Goal: Task Accomplishment & Management: Use online tool/utility

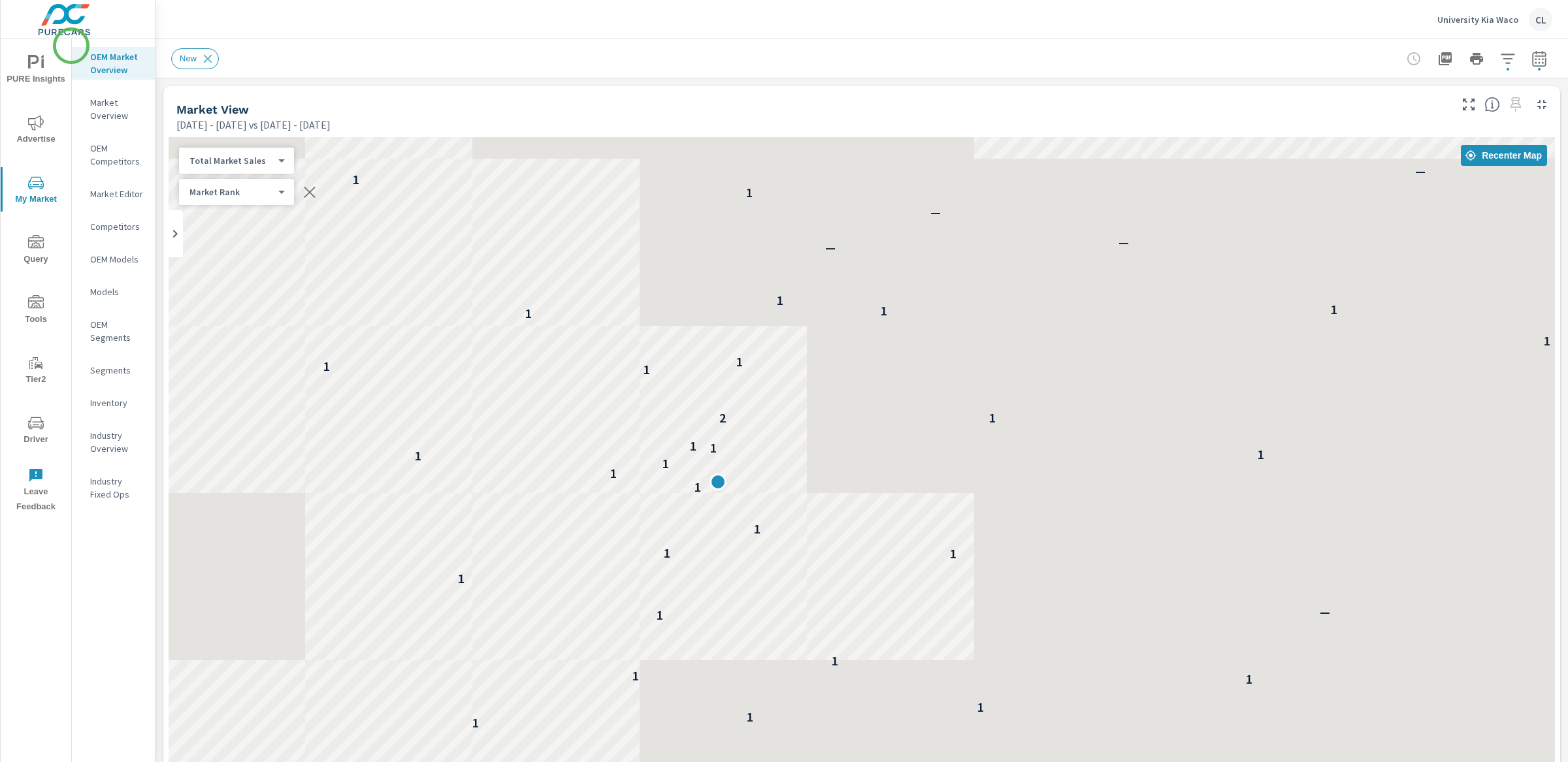
scroll to position [1, 0]
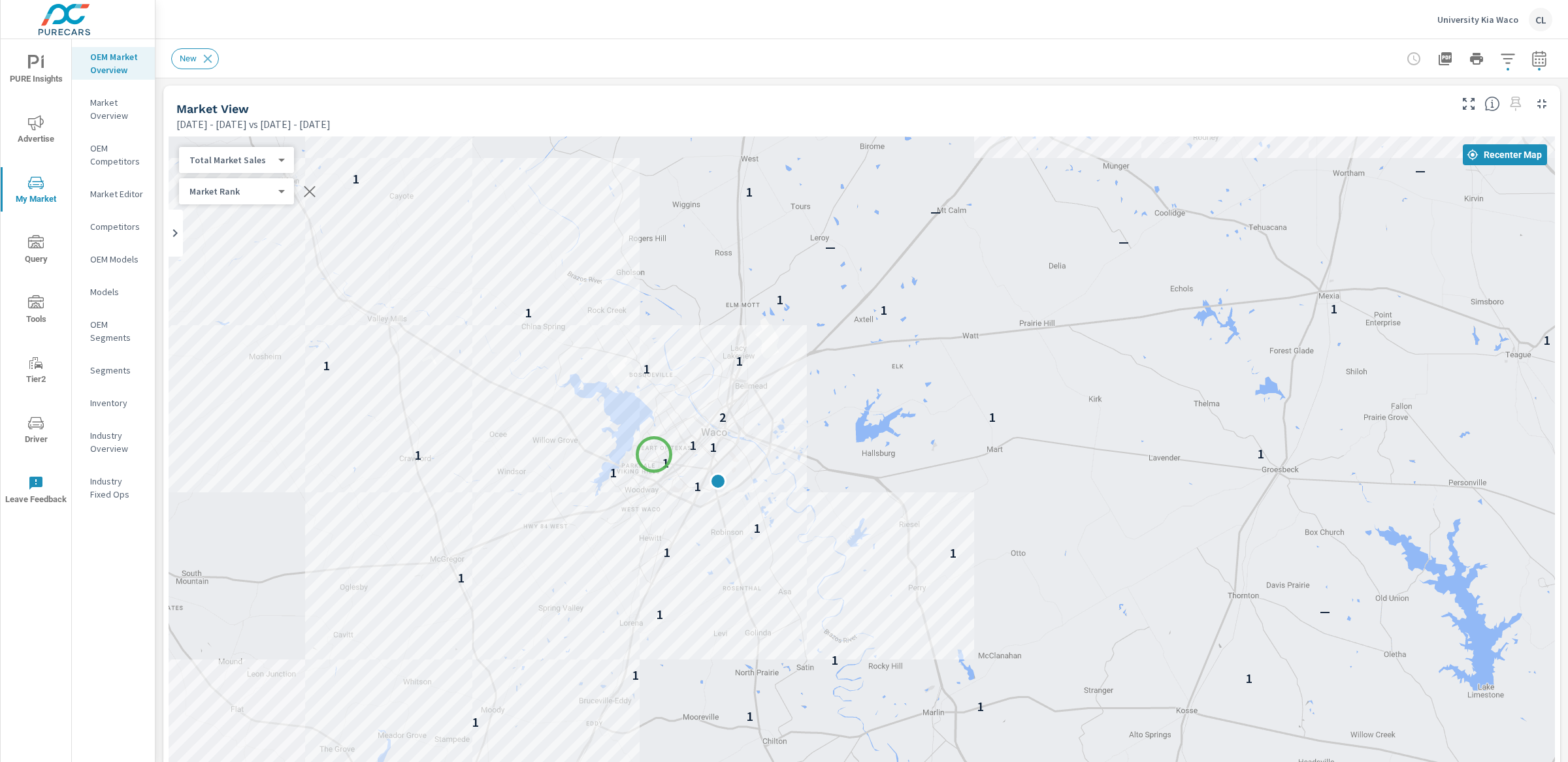
click at [657, 454] on div "1" at bounding box center [666, 463] width 17 height 17
click at [1500, 60] on icon "button" at bounding box center [1507, 59] width 16 height 16
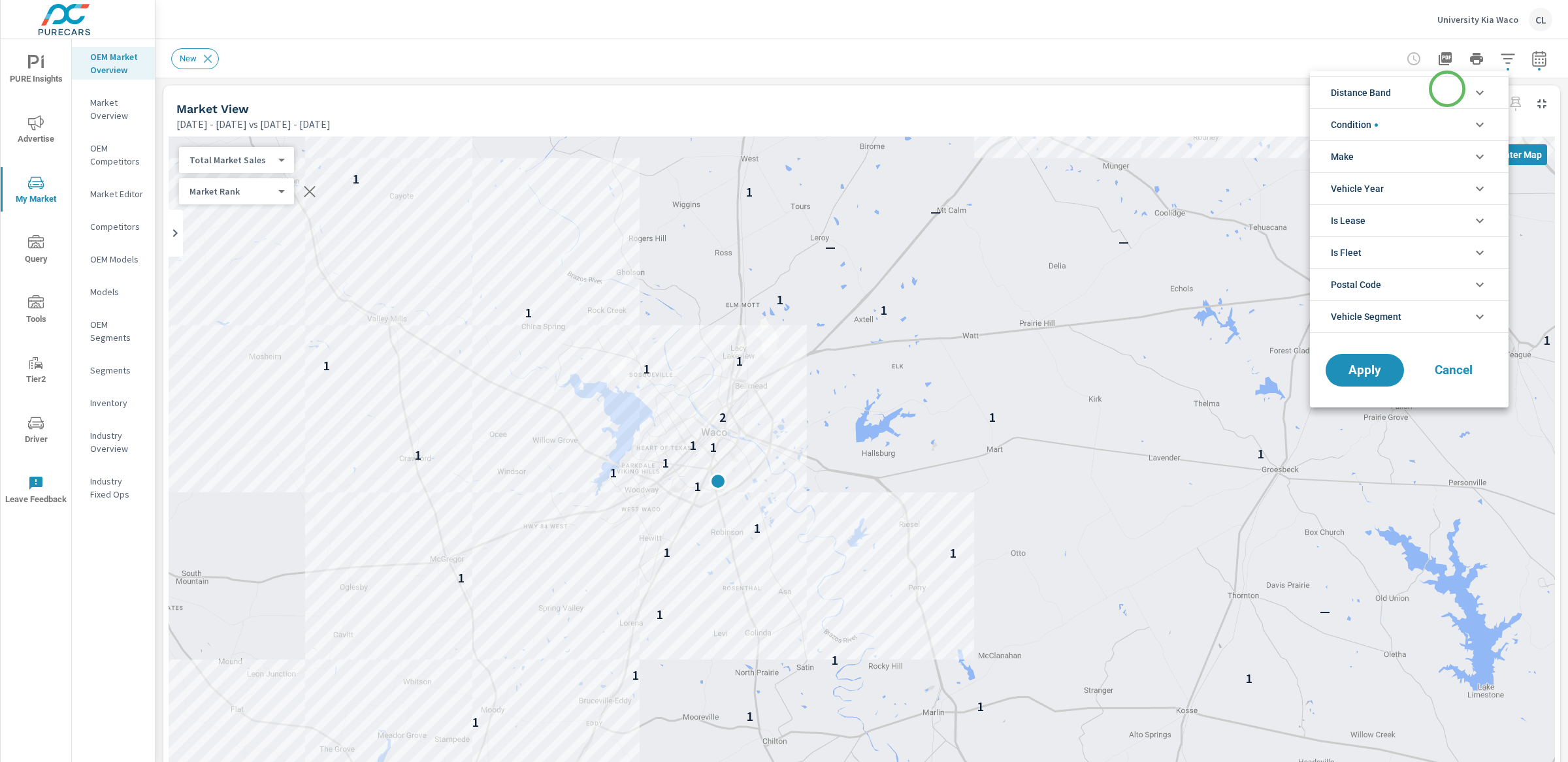
click at [1437, 93] on li "Distance Band" at bounding box center [1408, 92] width 199 height 32
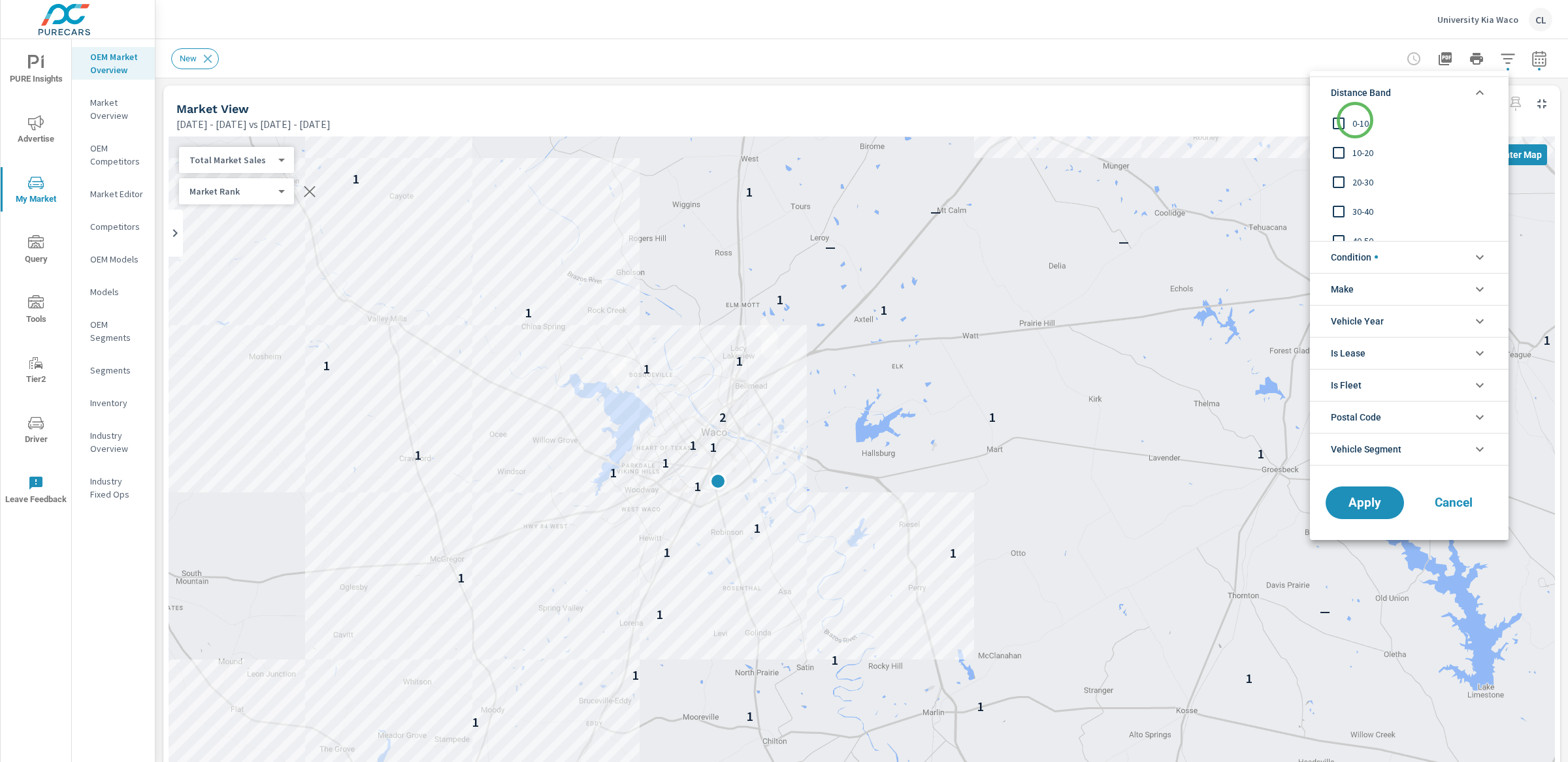
click at [1354, 120] on span "0-10" at bounding box center [1424, 123] width 143 height 16
click at [1356, 146] on span "10-20" at bounding box center [1424, 153] width 143 height 16
click at [1355, 181] on span "20-30" at bounding box center [1424, 182] width 143 height 16
click at [1359, 504] on span "Apply" at bounding box center [1364, 503] width 53 height 13
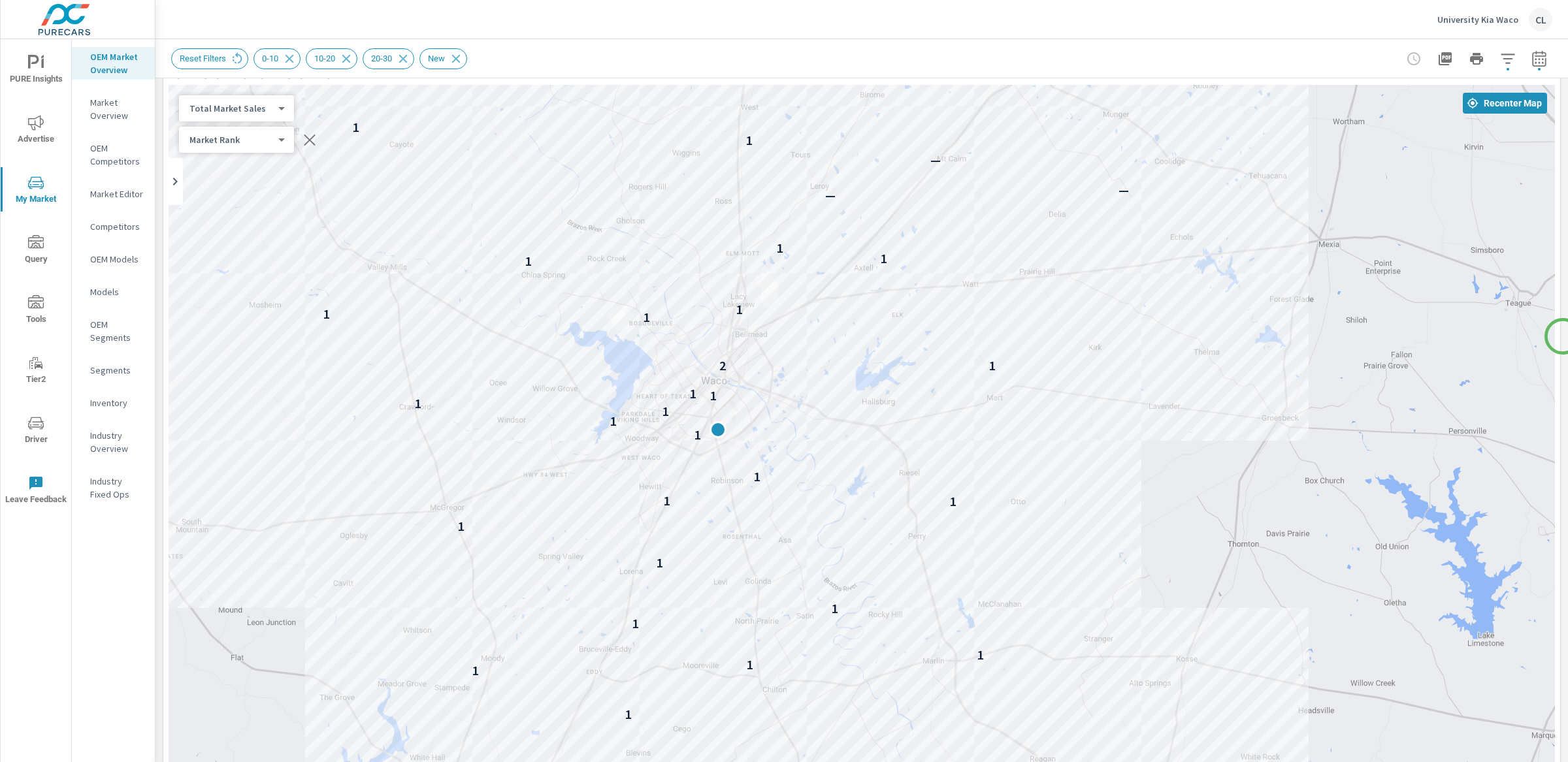
scroll to position [49, 0]
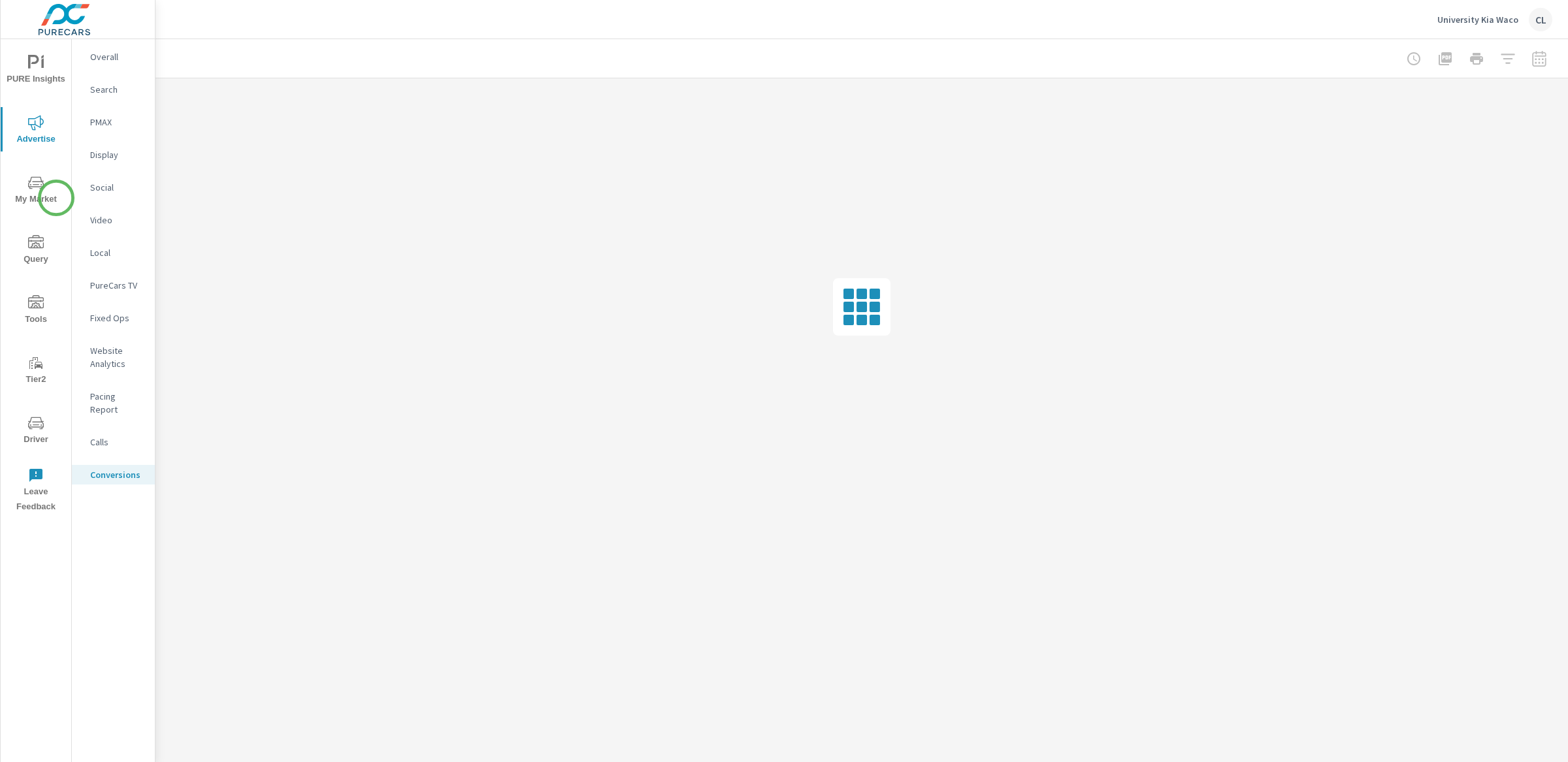
click at [41, 196] on span "My Market" at bounding box center [36, 191] width 63 height 32
click at [112, 397] on p "Inventory" at bounding box center [117, 403] width 54 height 13
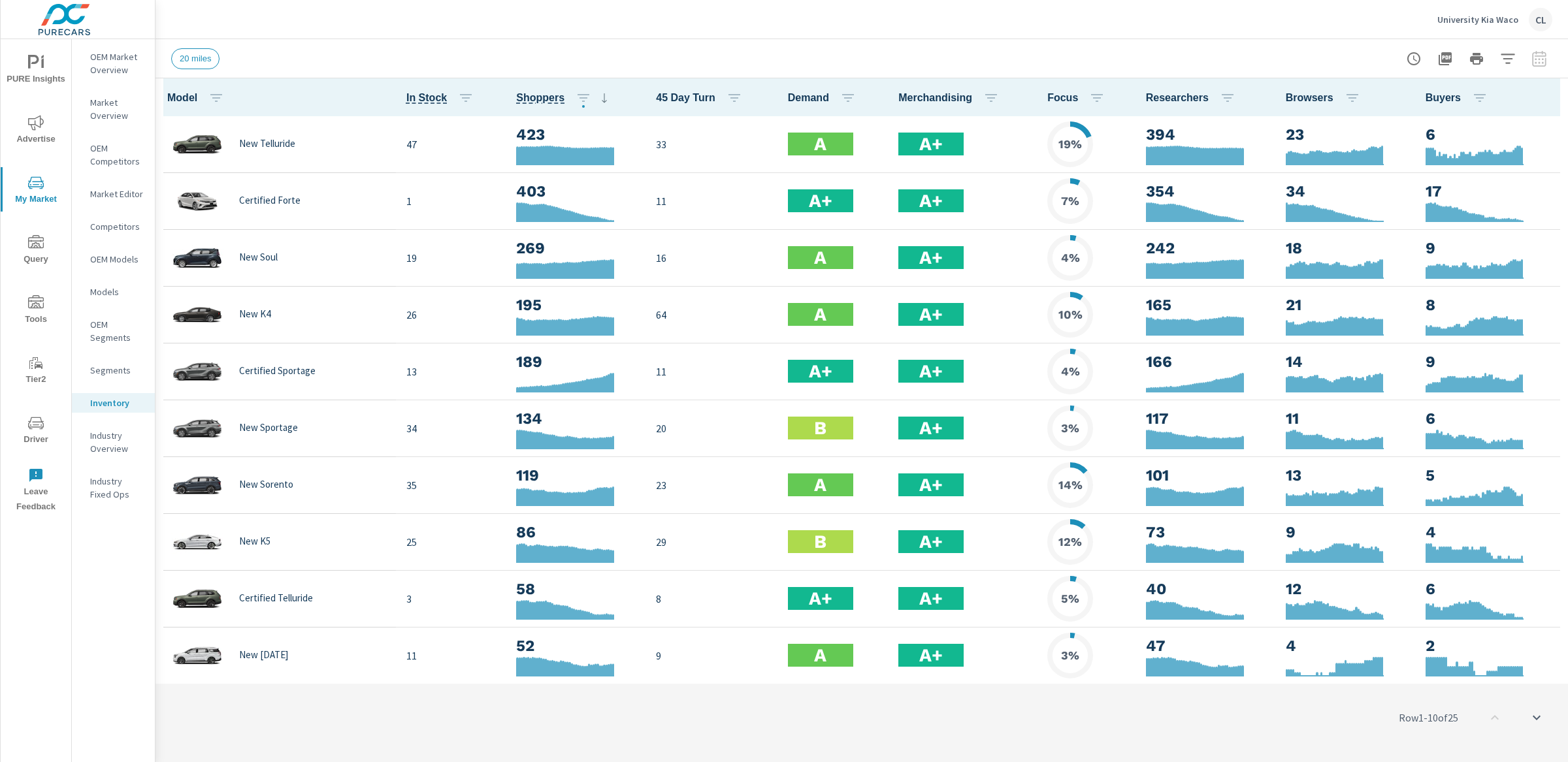
scroll to position [1, 0]
click at [1506, 60] on icon "button" at bounding box center [1507, 59] width 16 height 16
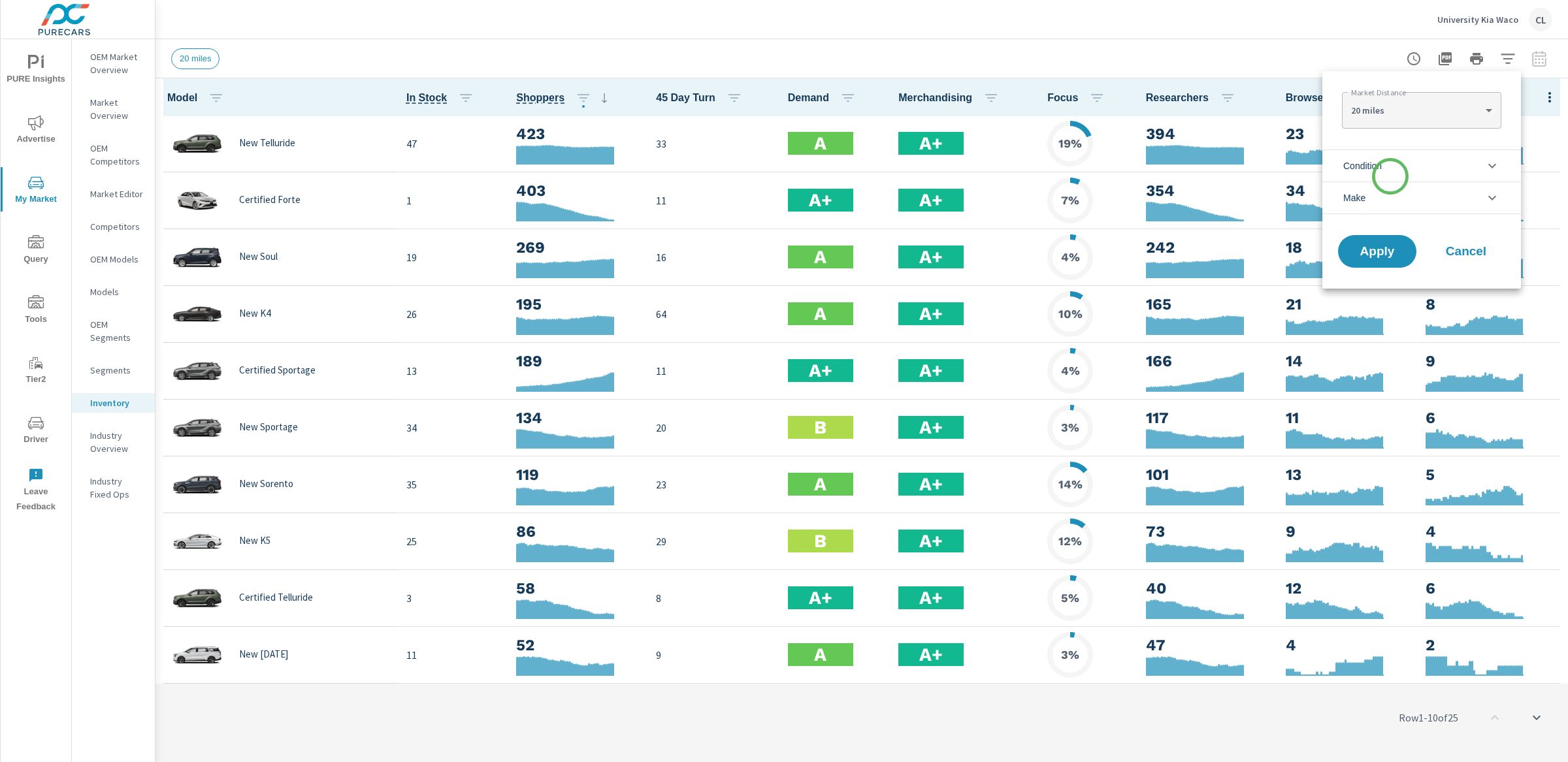
click at [1390, 176] on li "Condition" at bounding box center [1421, 165] width 199 height 32
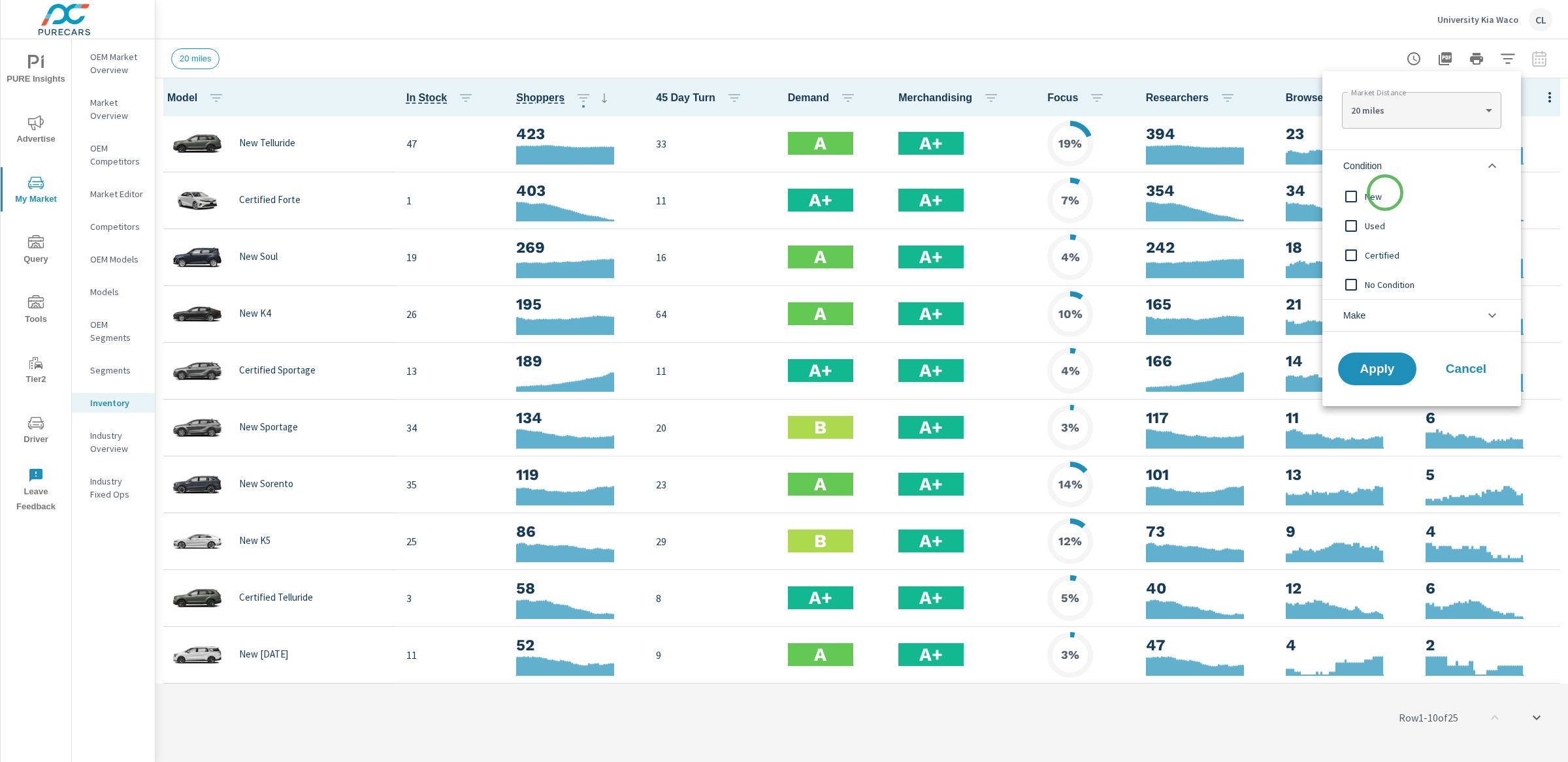
click at [1384, 193] on span "New" at bounding box center [1436, 196] width 143 height 16
click at [1379, 313] on li "Make" at bounding box center [1421, 316] width 199 height 33
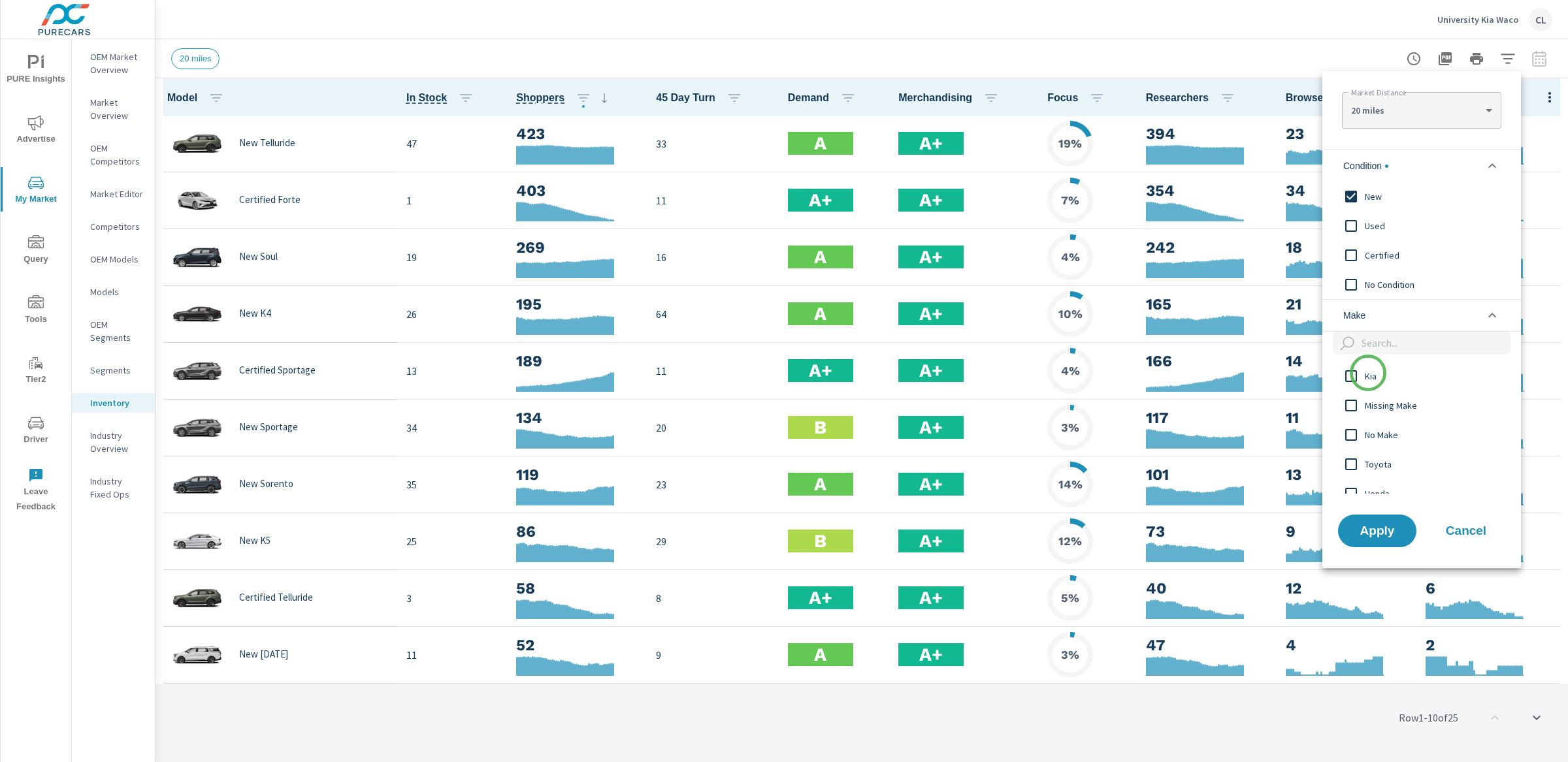
click at [1368, 373] on span "Kia" at bounding box center [1436, 376] width 143 height 16
click at [1367, 524] on span "Apply" at bounding box center [1377, 530] width 53 height 13
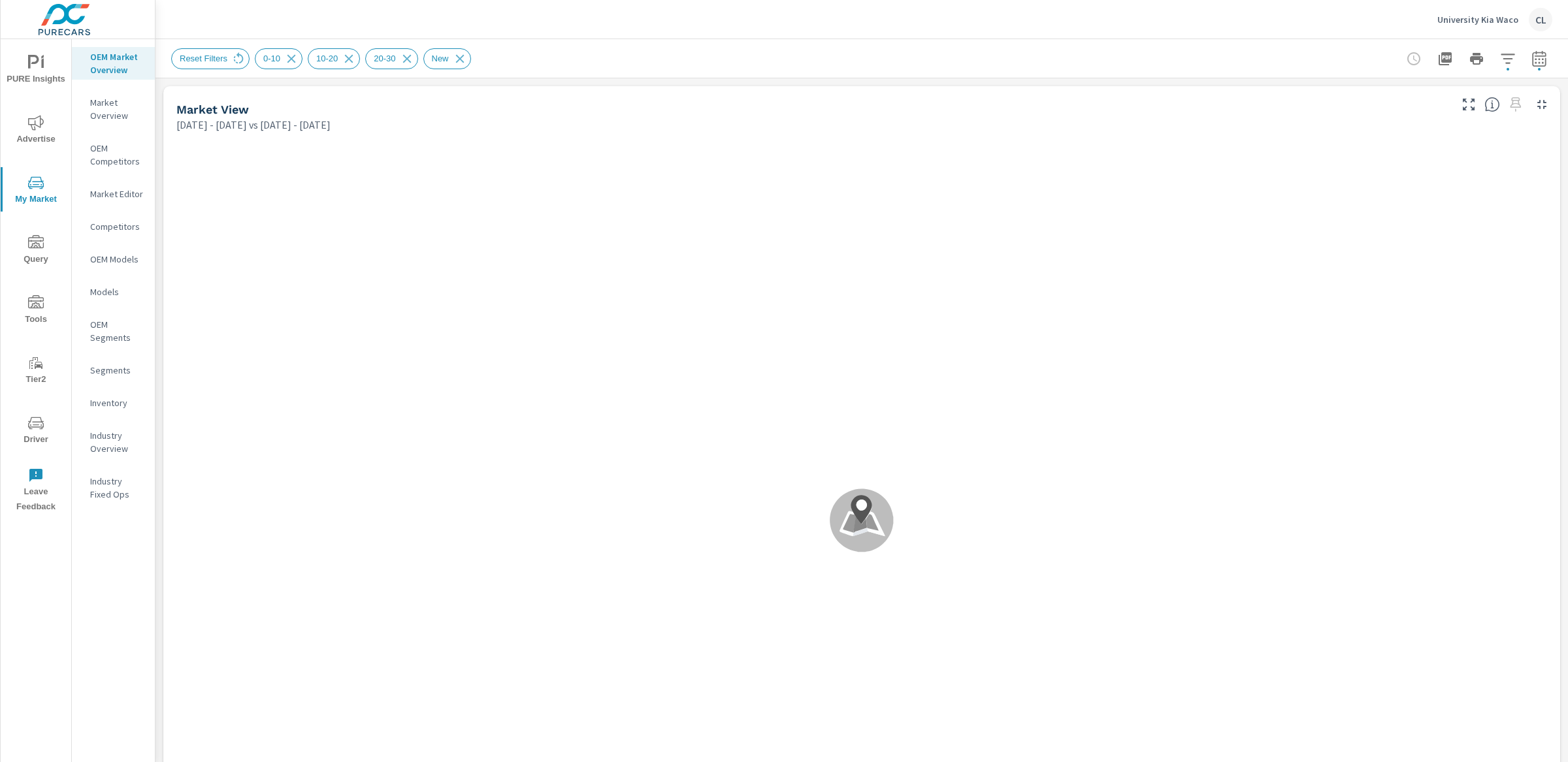
scroll to position [1, 0]
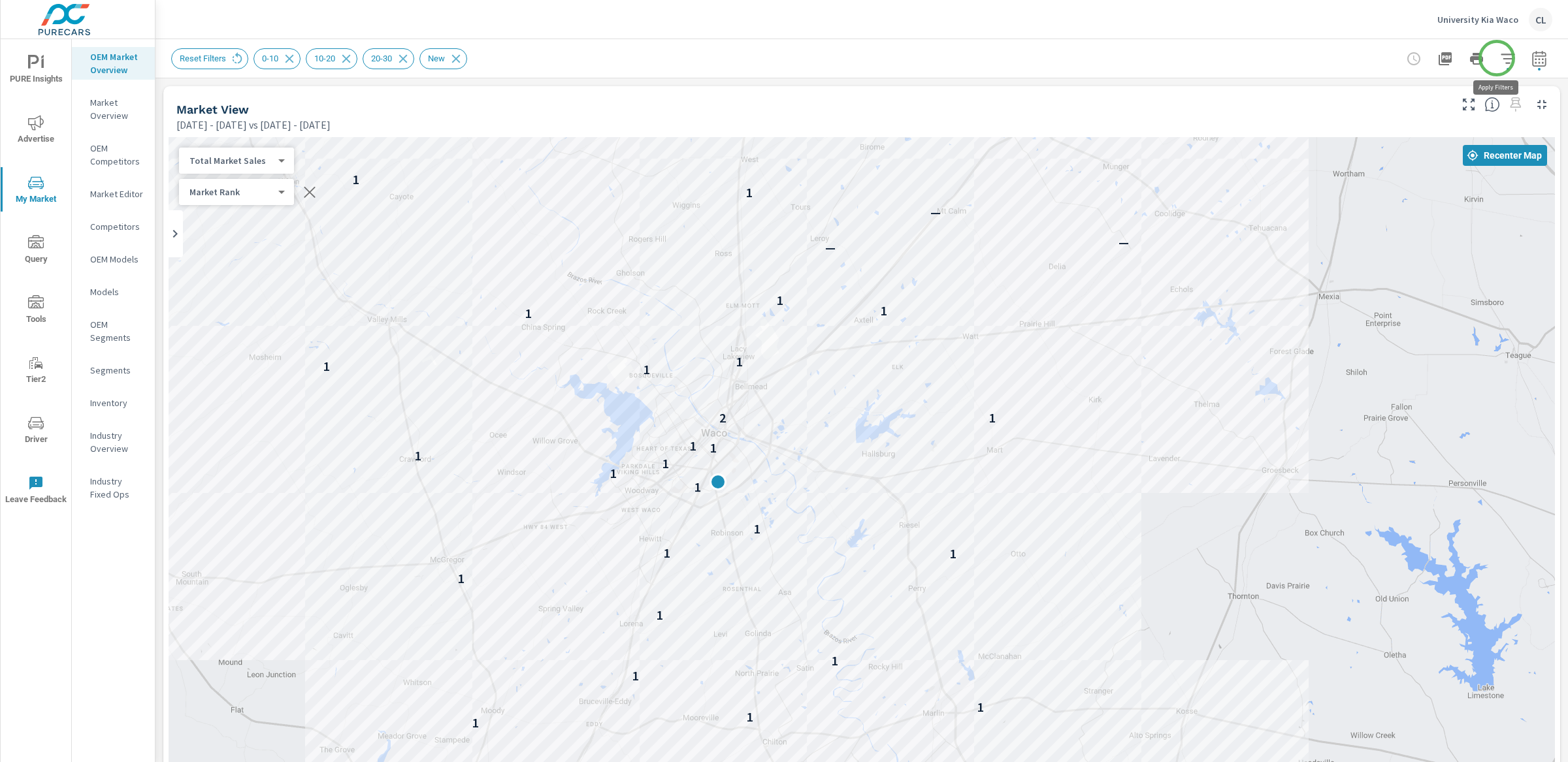
click at [1500, 58] on icon "button" at bounding box center [1507, 58] width 13 height 9
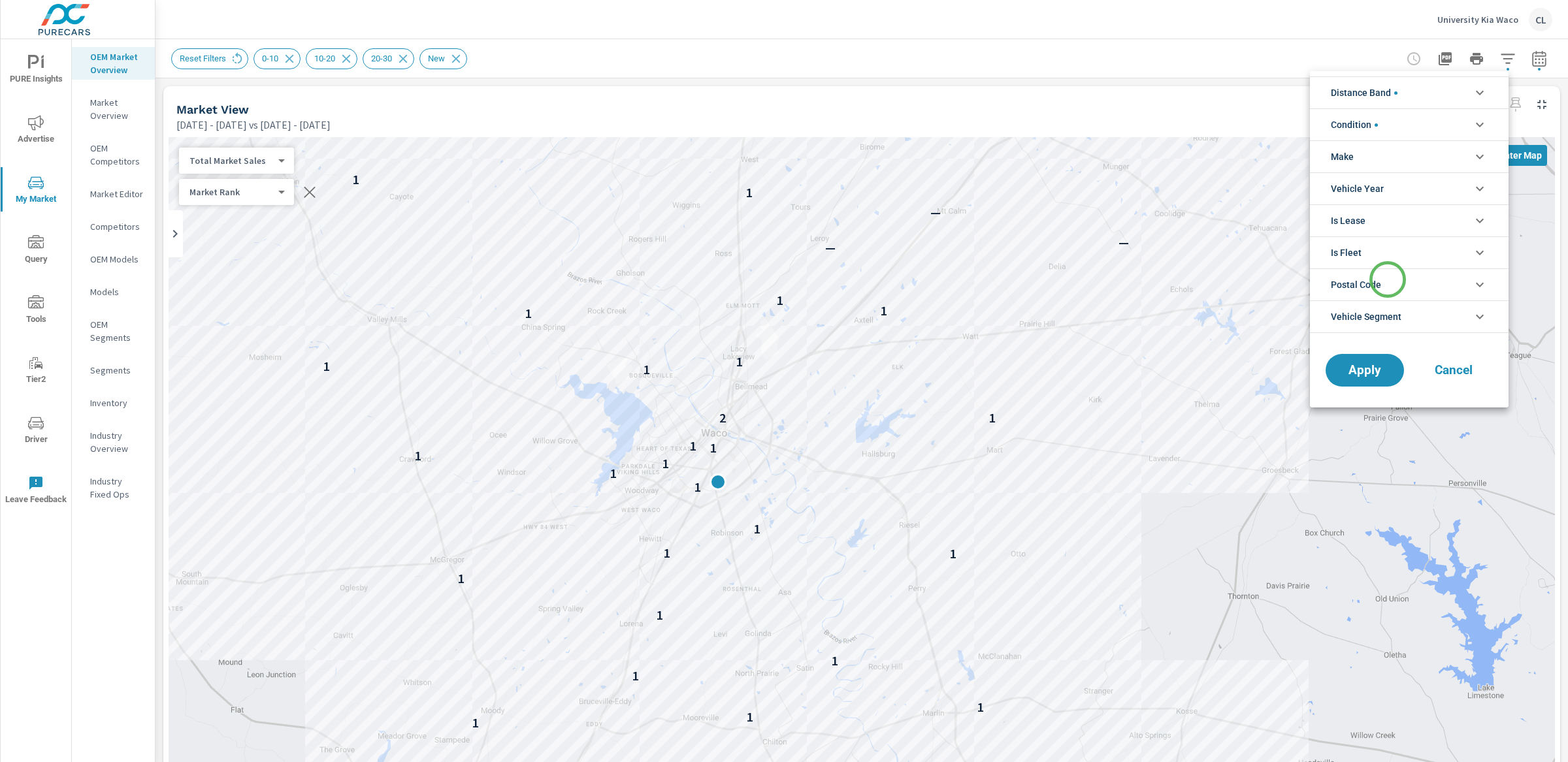
click at [1387, 280] on li "Postal Code" at bounding box center [1408, 284] width 199 height 32
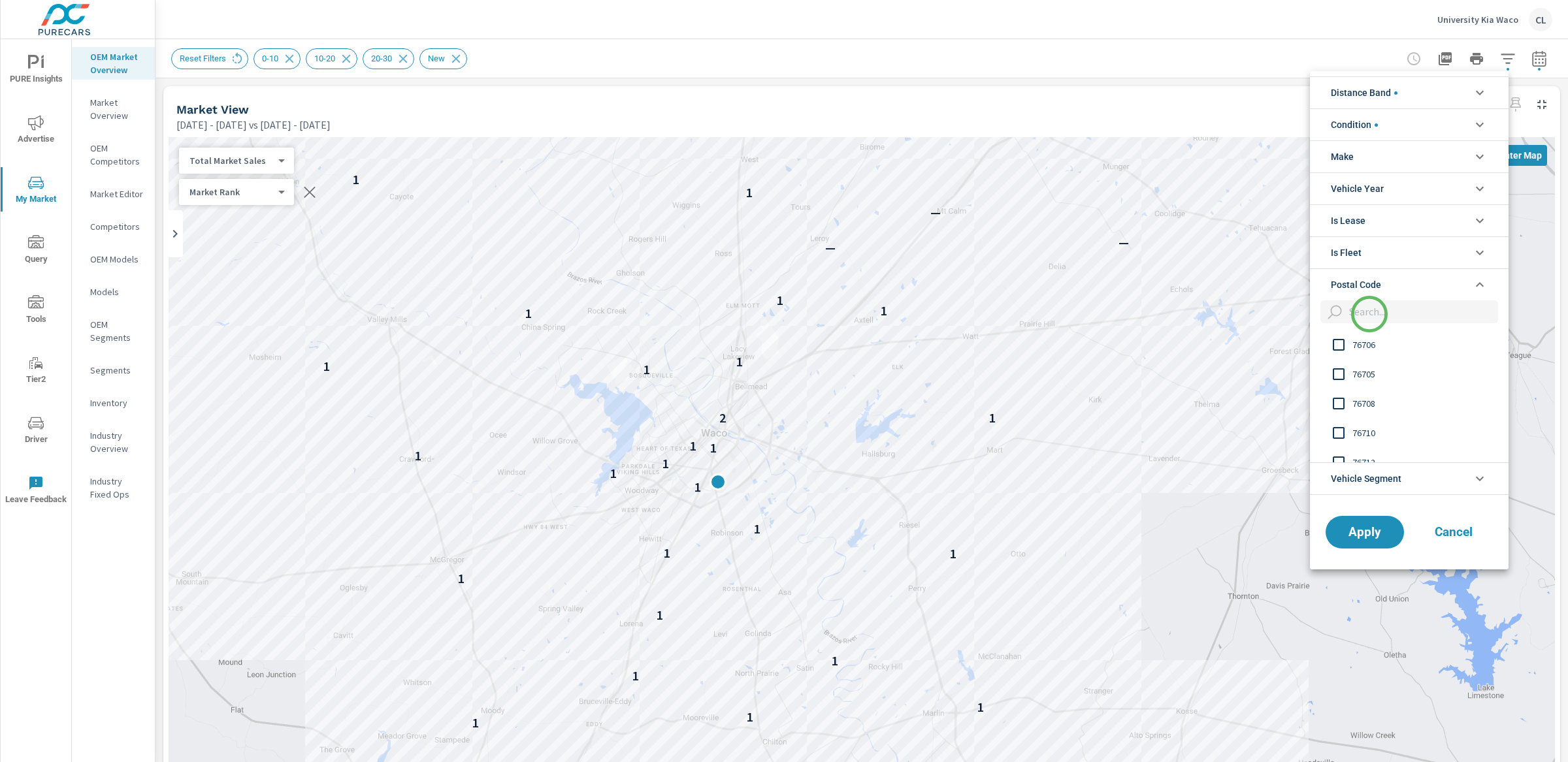
click at [1369, 314] on input "filter options" at bounding box center [1421, 311] width 154 height 23
type input "76704"
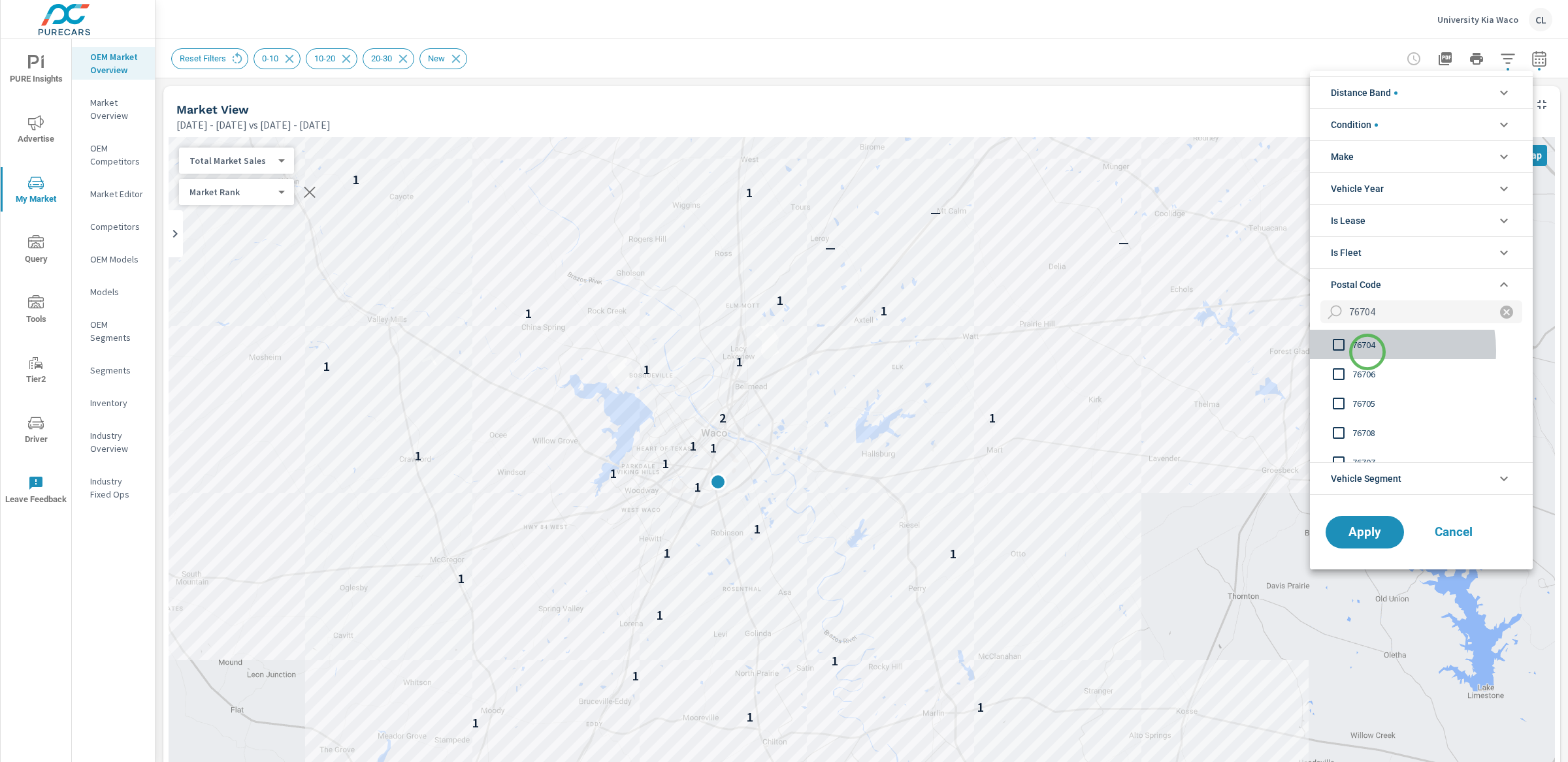
click at [1368, 352] on span "76704" at bounding box center [1424, 345] width 143 height 16
click at [1365, 537] on span "Apply" at bounding box center [1364, 532] width 53 height 13
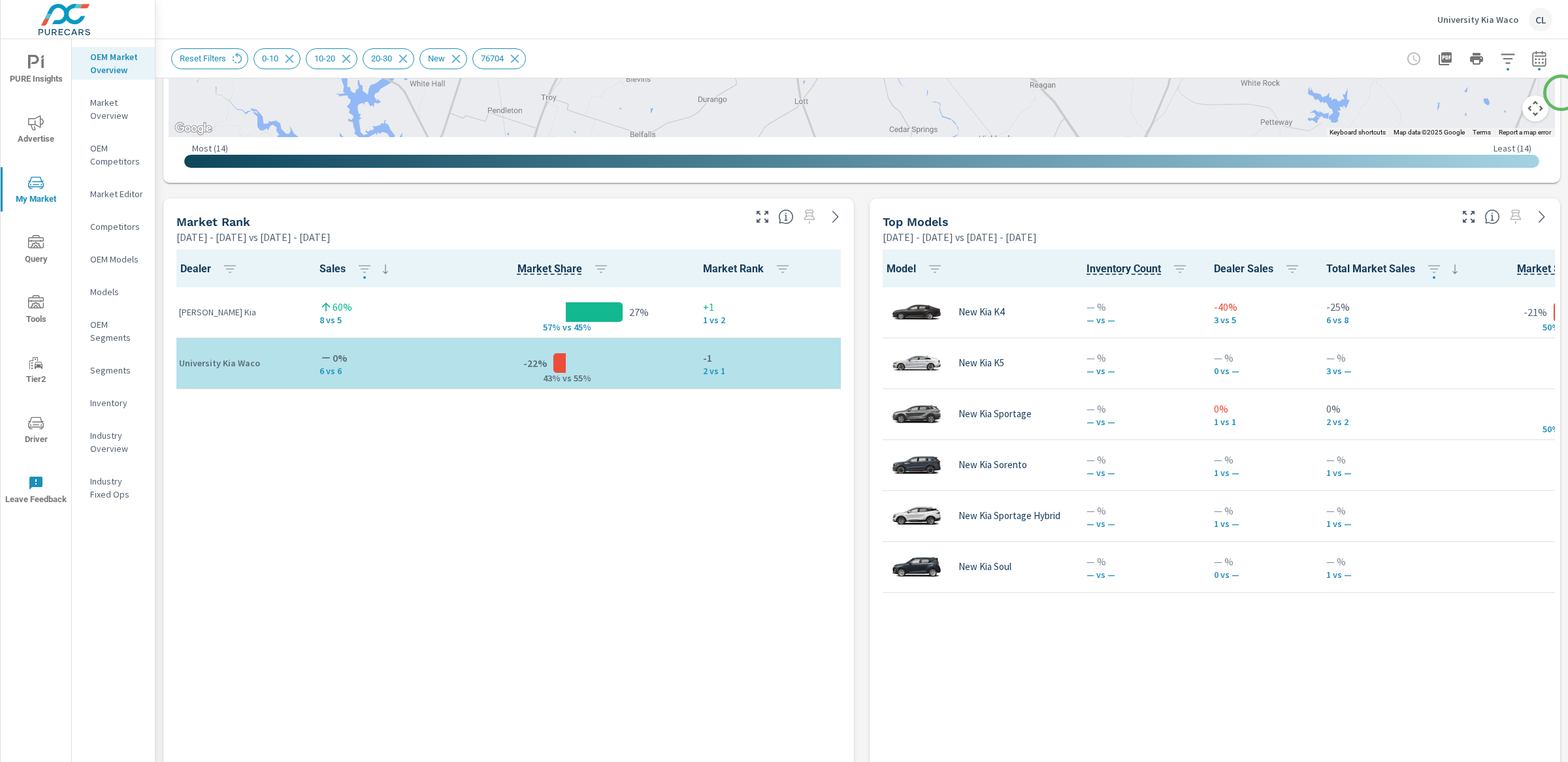
scroll to position [736, 0]
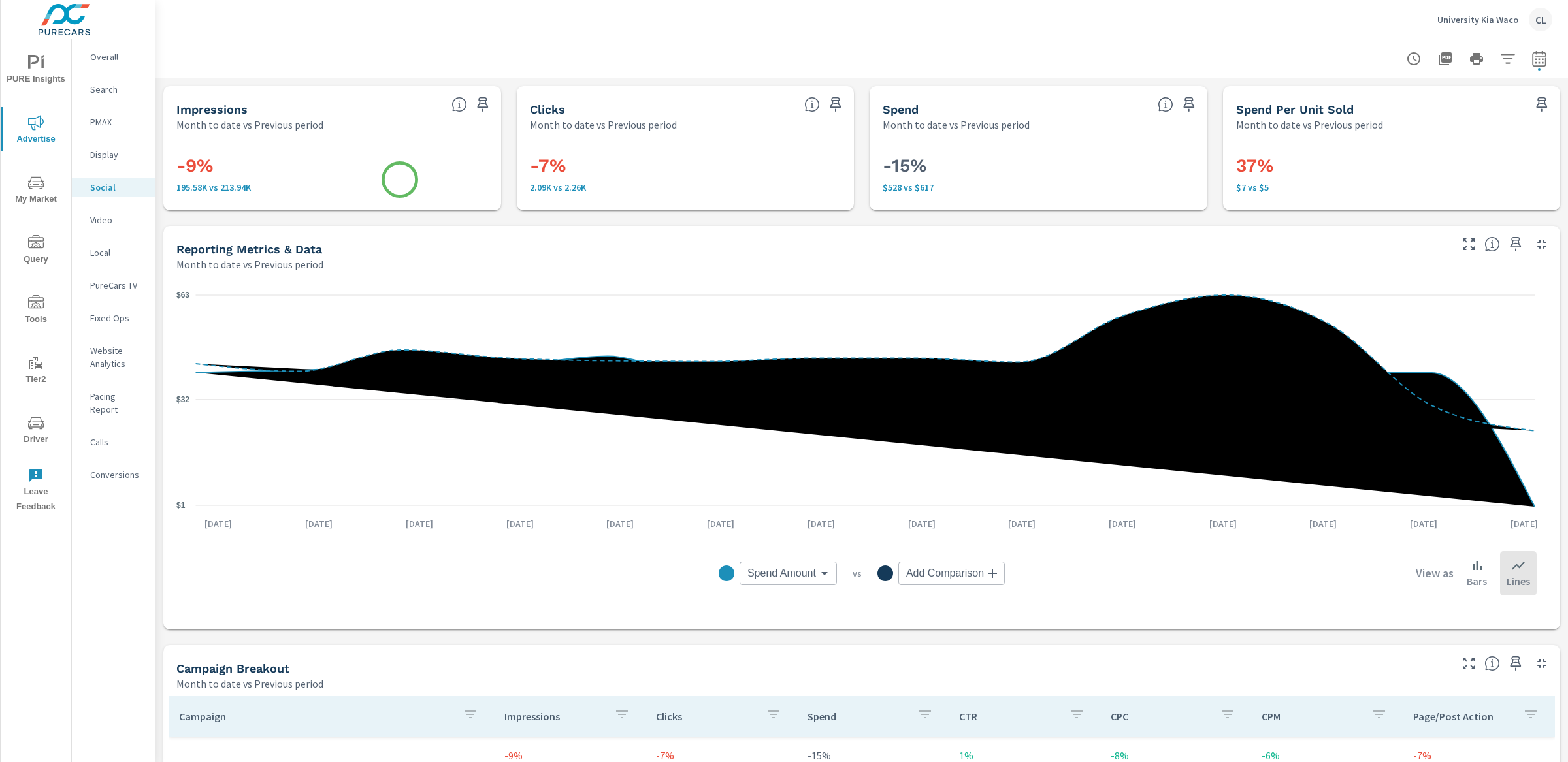
scroll to position [373, 0]
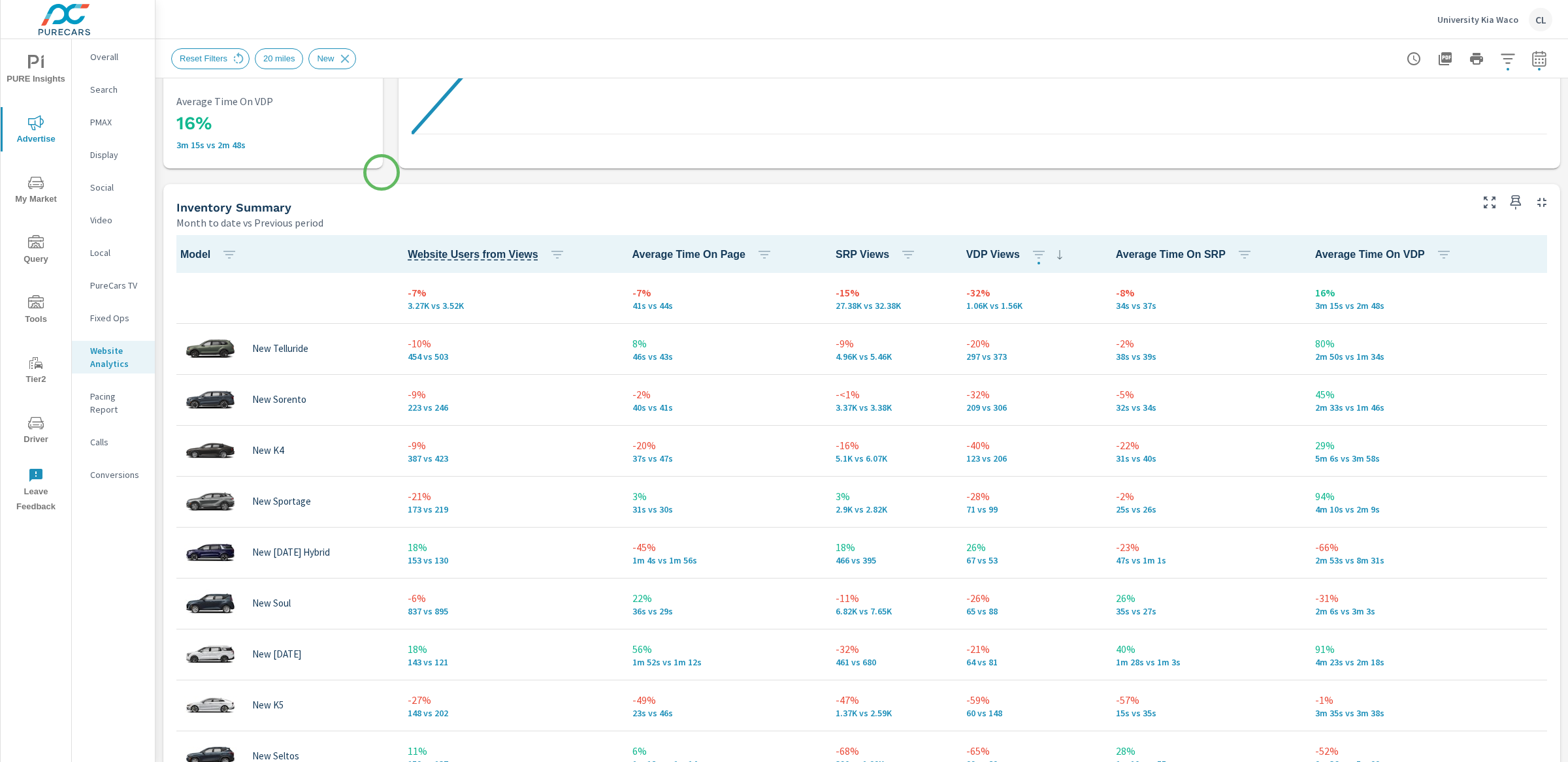
scroll to position [1, 0]
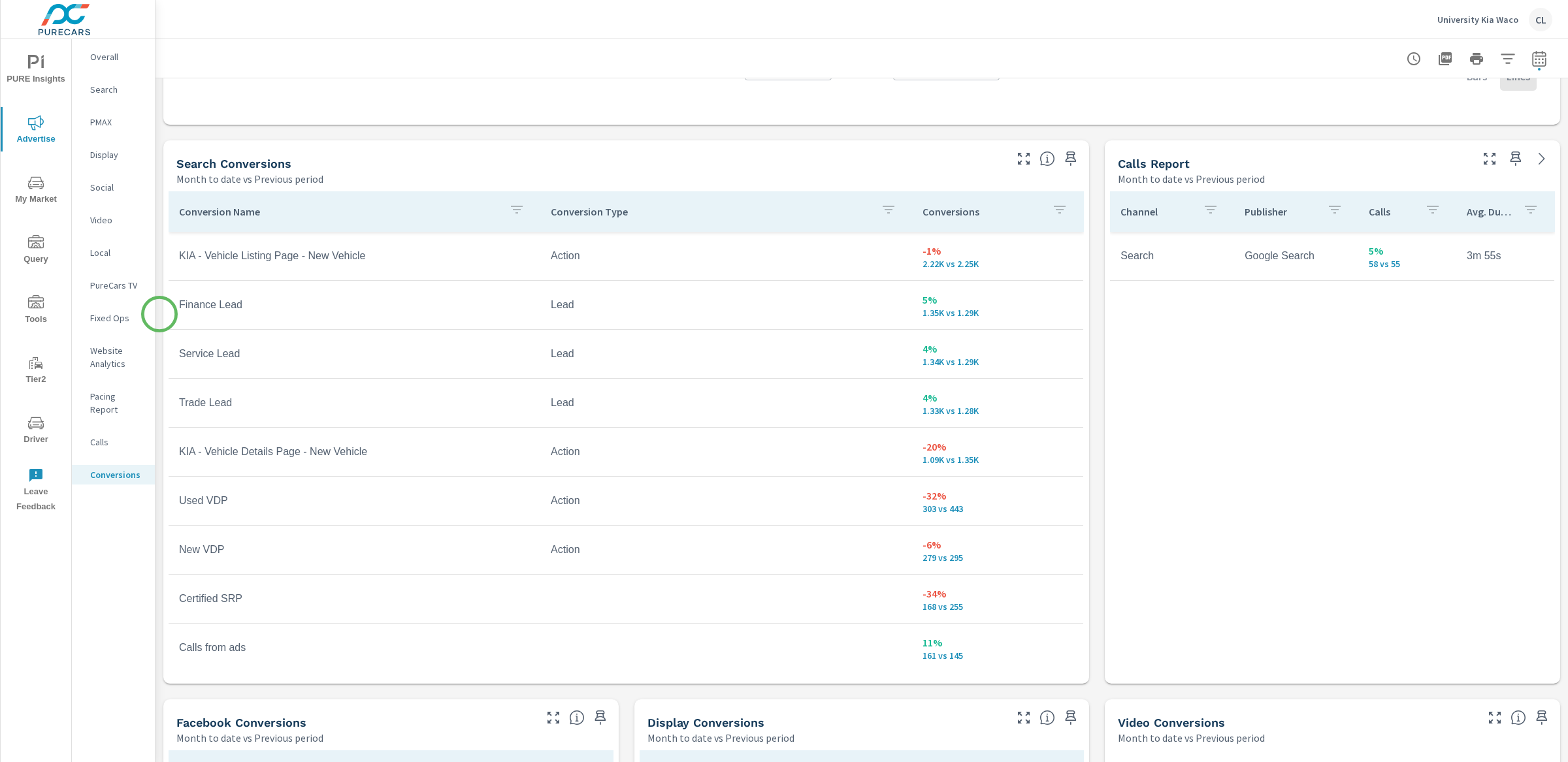
scroll to position [655, 0]
